Goal: Feedback & Contribution: Submit feedback/report problem

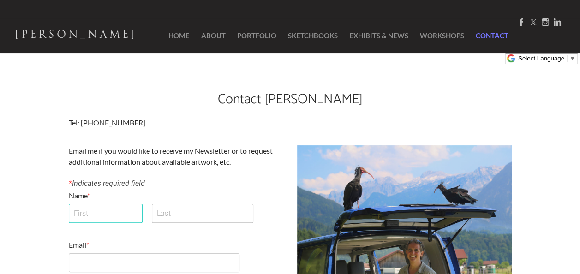
click at [122, 211] on input "First" at bounding box center [106, 213] width 74 height 19
type input "[PERSON_NAME]"
type input "Holowak"
type input "[EMAIL_ADDRESS][DOMAIN_NAME]"
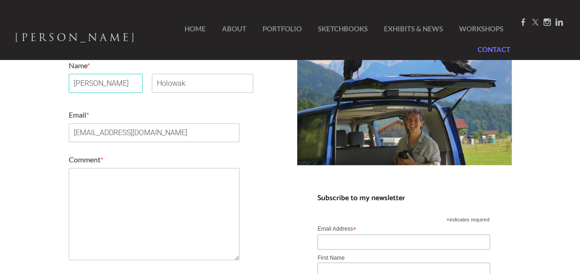
scroll to position [144, 0]
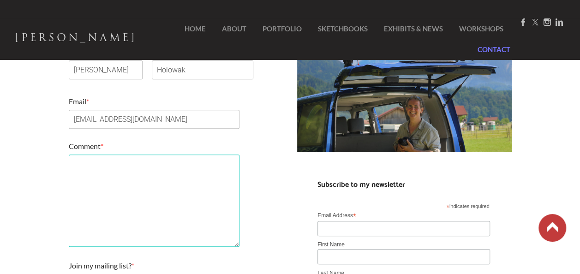
click at [237, 169] on textarea "Comment *" at bounding box center [154, 201] width 171 height 92
click at [162, 182] on textarea "Comment *" at bounding box center [154, 201] width 171 height 92
click at [151, 196] on textarea "Comment *" at bounding box center [154, 201] width 171 height 92
paste textarea "Greetings! My name is [PERSON_NAME]. I actually observed my wife has been viewi…"
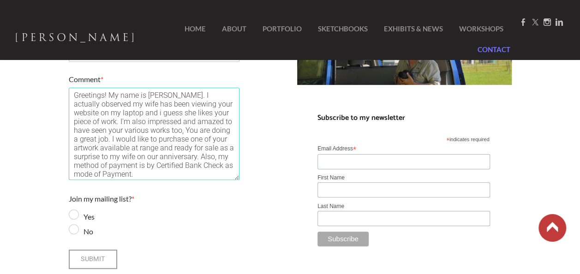
scroll to position [237, 0]
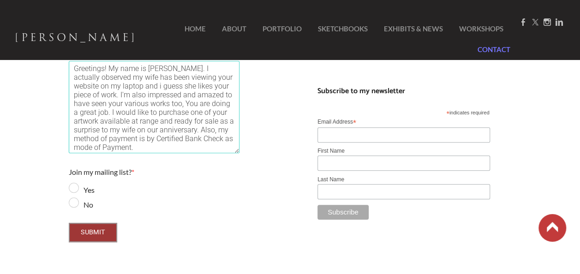
click at [78, 228] on span "Submit" at bounding box center [93, 233] width 47 height 18
type textarea "Greetings! My name is [PERSON_NAME]. I actually observed my wife has been viewi…"
click at [74, 205] on input "No" at bounding box center [74, 203] width 10 height 10
radio input "true"
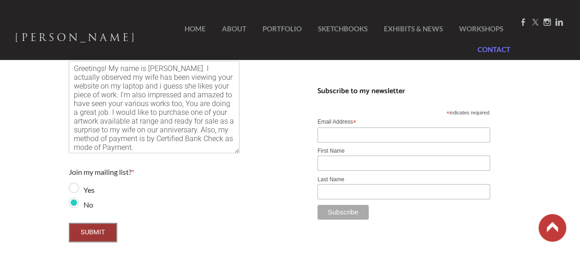
click at [95, 236] on span "Submit" at bounding box center [93, 233] width 47 height 18
